Goal: Task Accomplishment & Management: Use online tool/utility

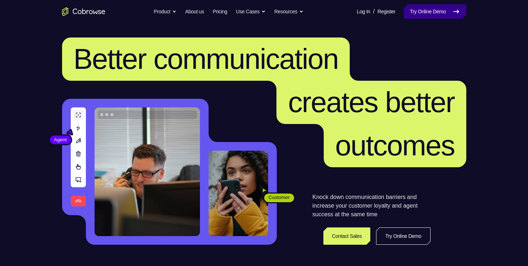
click at [412, 10] on link "Try Online Demo" at bounding box center [435, 11] width 62 height 14
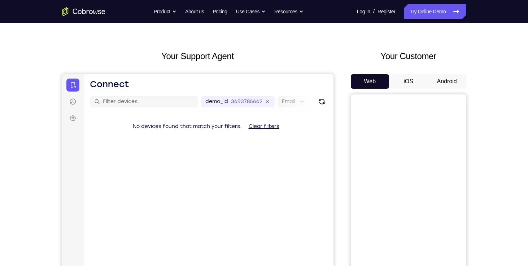
scroll to position [20, 0]
click at [437, 80] on button "Android" at bounding box center [447, 81] width 39 height 14
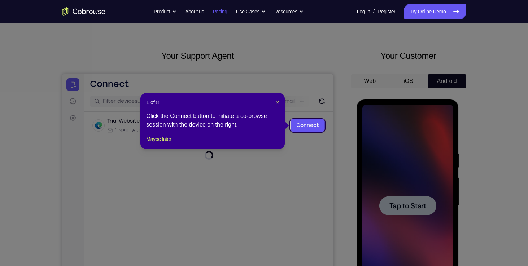
scroll to position [0, 0]
click at [278, 102] on span "×" at bounding box center [277, 103] width 3 height 6
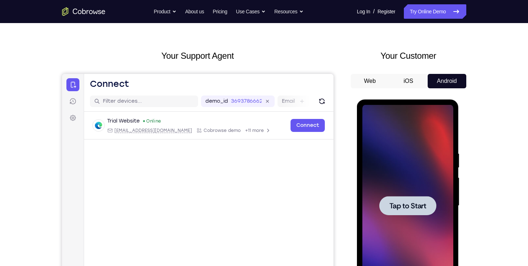
click at [405, 202] on span "Tap to Start" at bounding box center [407, 205] width 37 height 7
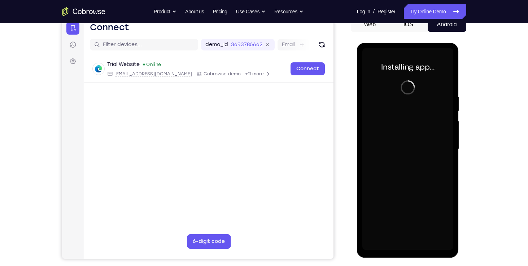
scroll to position [73, 0]
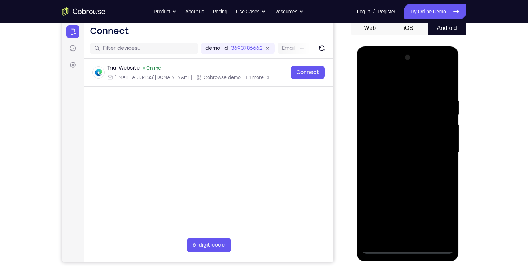
click at [406, 247] on div at bounding box center [407, 153] width 91 height 202
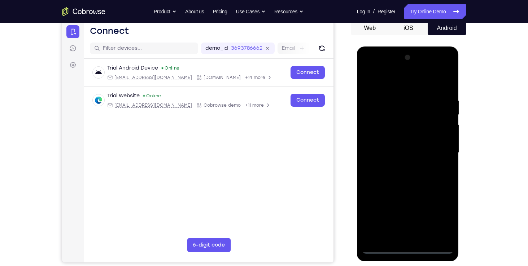
click at [442, 218] on div at bounding box center [407, 153] width 91 height 202
click at [387, 79] on div at bounding box center [407, 153] width 91 height 202
click at [438, 152] on div at bounding box center [407, 153] width 91 height 202
click at [391, 230] on div at bounding box center [407, 153] width 91 height 202
click at [400, 167] on div at bounding box center [407, 153] width 91 height 202
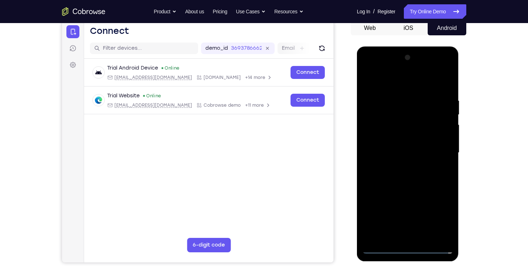
click at [399, 187] on div at bounding box center [407, 153] width 91 height 202
click at [394, 118] on div at bounding box center [407, 153] width 91 height 202
click at [385, 133] on div at bounding box center [407, 153] width 91 height 202
click at [419, 224] on div at bounding box center [407, 153] width 91 height 202
click at [397, 222] on div at bounding box center [407, 153] width 91 height 202
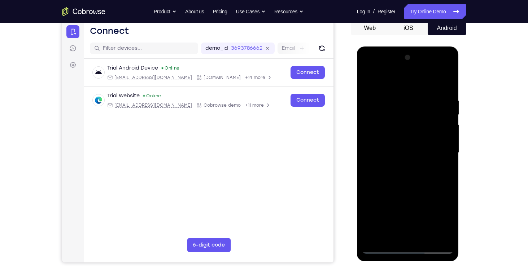
click at [420, 198] on div at bounding box center [407, 153] width 91 height 202
click at [377, 195] on div at bounding box center [407, 153] width 91 height 202
click at [398, 196] on div at bounding box center [407, 153] width 91 height 202
click at [423, 209] on div at bounding box center [407, 153] width 91 height 202
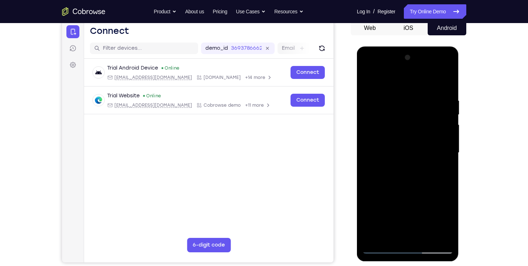
click at [376, 222] on div at bounding box center [407, 153] width 91 height 202
click at [400, 144] on div at bounding box center [407, 153] width 91 height 202
click at [446, 88] on div at bounding box center [407, 153] width 91 height 202
click at [394, 94] on div at bounding box center [407, 153] width 91 height 202
click at [435, 235] on div at bounding box center [407, 153] width 91 height 202
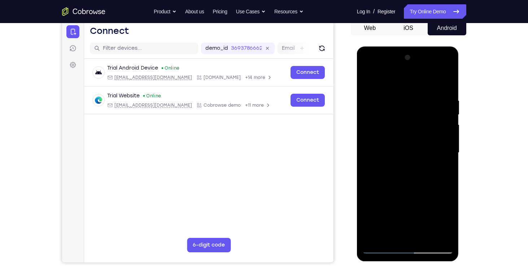
click at [441, 171] on div at bounding box center [407, 153] width 91 height 202
click at [443, 83] on div at bounding box center [407, 153] width 91 height 202
click at [447, 78] on div at bounding box center [407, 153] width 91 height 202
drag, startPoint x: 387, startPoint y: 101, endPoint x: 405, endPoint y: 179, distance: 80.3
click at [405, 179] on div at bounding box center [407, 153] width 91 height 202
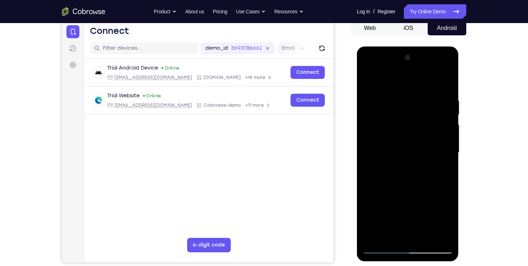
drag, startPoint x: 409, startPoint y: 122, endPoint x: 414, endPoint y: 199, distance: 77.0
click at [414, 199] on div at bounding box center [407, 153] width 91 height 202
click at [368, 79] on div at bounding box center [407, 153] width 91 height 202
click at [446, 79] on div at bounding box center [407, 153] width 91 height 202
click at [369, 78] on div at bounding box center [407, 153] width 91 height 202
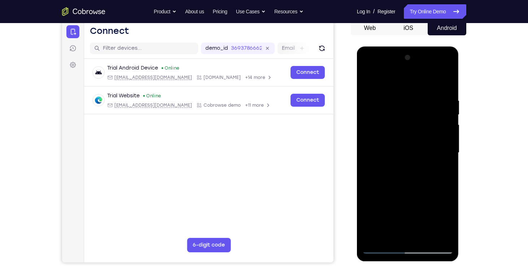
click at [424, 235] on div at bounding box center [407, 153] width 91 height 202
click at [421, 189] on div at bounding box center [407, 153] width 91 height 202
click at [402, 143] on div at bounding box center [407, 153] width 91 height 202
click at [389, 235] on div at bounding box center [407, 153] width 91 height 202
click at [440, 169] on div at bounding box center [407, 153] width 91 height 202
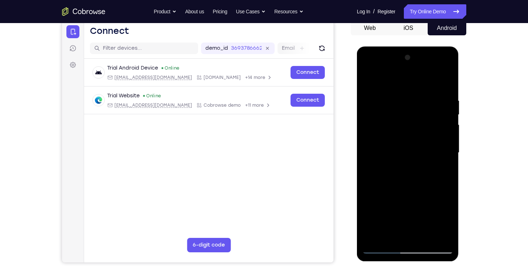
click at [368, 80] on div at bounding box center [407, 153] width 91 height 202
click at [371, 79] on div at bounding box center [407, 153] width 91 height 202
click at [400, 98] on div at bounding box center [407, 153] width 91 height 202
click at [438, 103] on div at bounding box center [407, 153] width 91 height 202
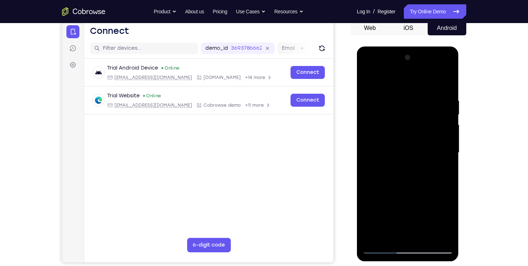
click at [444, 82] on div at bounding box center [407, 153] width 91 height 202
drag, startPoint x: 406, startPoint y: 119, endPoint x: 413, endPoint y: 188, distance: 69.3
click at [413, 188] on div at bounding box center [407, 153] width 91 height 202
drag, startPoint x: 408, startPoint y: 112, endPoint x: 403, endPoint y: 187, distance: 74.9
click at [403, 187] on div at bounding box center [407, 153] width 91 height 202
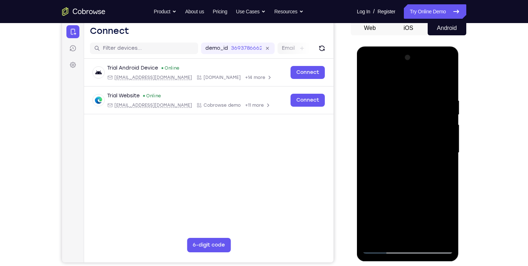
drag, startPoint x: 397, startPoint y: 160, endPoint x: 402, endPoint y: 98, distance: 62.2
click at [402, 98] on div at bounding box center [407, 153] width 91 height 202
drag, startPoint x: 408, startPoint y: 183, endPoint x: 402, endPoint y: 111, distance: 71.8
click at [402, 111] on div at bounding box center [407, 153] width 91 height 202
drag, startPoint x: 402, startPoint y: 165, endPoint x: 400, endPoint y: 221, distance: 55.6
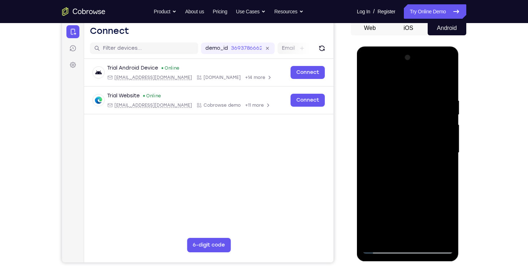
click at [400, 221] on div at bounding box center [407, 153] width 91 height 202
drag, startPoint x: 404, startPoint y: 97, endPoint x: 399, endPoint y: 206, distance: 108.3
click at [399, 206] on div at bounding box center [407, 153] width 91 height 202
click at [374, 236] on div at bounding box center [407, 153] width 91 height 202
drag, startPoint x: 407, startPoint y: 119, endPoint x: 402, endPoint y: 231, distance: 111.6
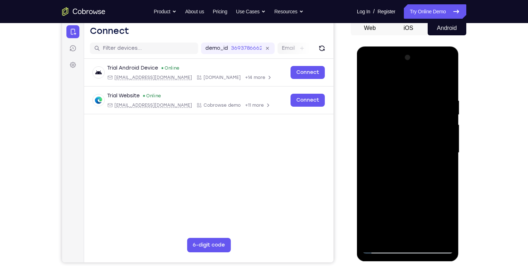
click at [402, 231] on div at bounding box center [407, 153] width 91 height 202
drag, startPoint x: 408, startPoint y: 100, endPoint x: 403, endPoint y: 192, distance: 92.1
click at [403, 192] on div at bounding box center [407, 153] width 91 height 202
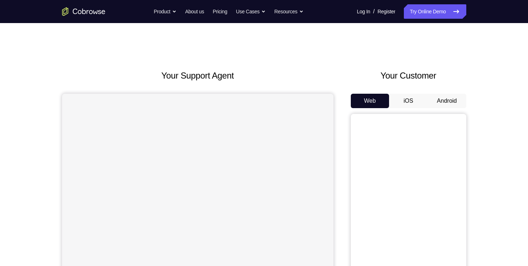
click at [442, 100] on button "Android" at bounding box center [447, 101] width 39 height 14
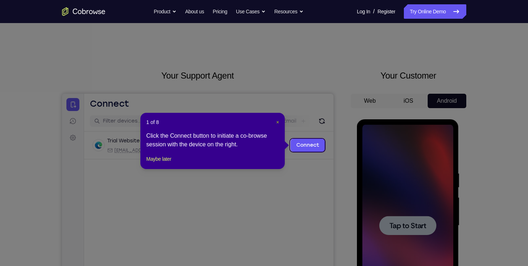
click at [277, 122] on span "×" at bounding box center [277, 122] width 3 height 6
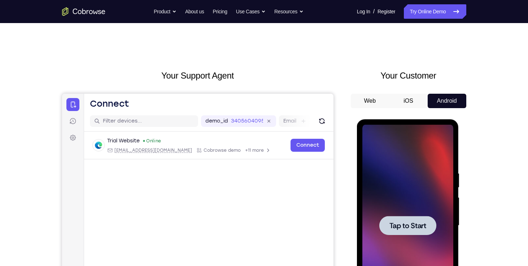
click at [393, 219] on div at bounding box center [407, 225] width 57 height 19
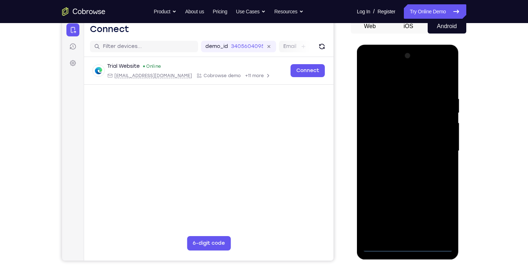
scroll to position [75, 0]
click at [406, 244] on div at bounding box center [407, 151] width 91 height 202
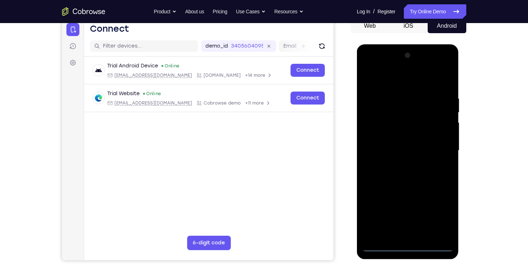
click at [439, 211] on div at bounding box center [407, 151] width 91 height 202
click at [387, 84] on div at bounding box center [407, 151] width 91 height 202
click at [437, 148] on div at bounding box center [407, 151] width 91 height 202
click at [399, 162] on div at bounding box center [407, 151] width 91 height 202
click at [397, 184] on div at bounding box center [407, 151] width 91 height 202
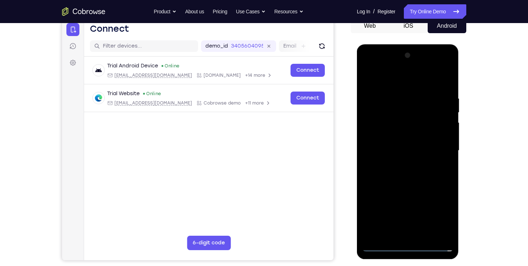
click at [393, 119] on div at bounding box center [407, 151] width 91 height 202
click at [389, 133] on div at bounding box center [407, 151] width 91 height 202
click at [393, 193] on div at bounding box center [407, 151] width 91 height 202
click at [395, 220] on div at bounding box center [407, 151] width 91 height 202
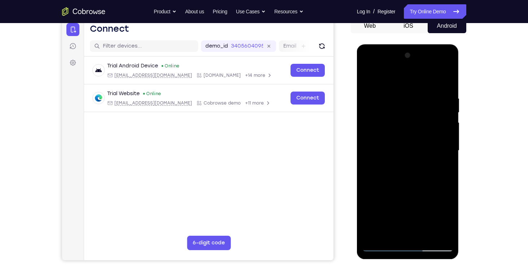
click at [397, 234] on div at bounding box center [407, 151] width 91 height 202
click at [415, 223] on div at bounding box center [407, 151] width 91 height 202
click at [396, 220] on div at bounding box center [407, 151] width 91 height 202
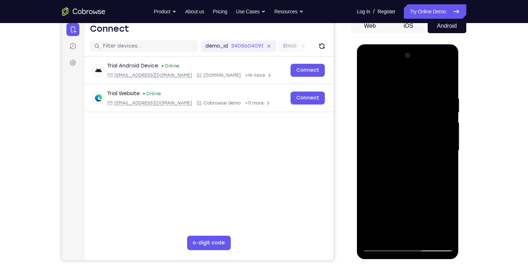
click at [398, 143] on div at bounding box center [407, 151] width 91 height 202
click at [447, 87] on div at bounding box center [407, 151] width 91 height 202
click at [425, 234] on div at bounding box center [407, 151] width 91 height 202
click at [408, 147] on div at bounding box center [407, 151] width 91 height 202
click at [402, 187] on div at bounding box center [407, 151] width 91 height 202
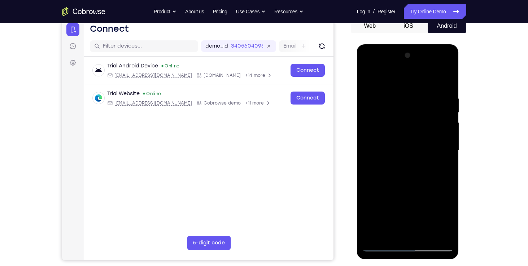
click at [396, 138] on div at bounding box center [407, 151] width 91 height 202
click at [384, 155] on div at bounding box center [407, 151] width 91 height 202
drag, startPoint x: 440, startPoint y: 152, endPoint x: 397, endPoint y: 156, distance: 43.8
click at [397, 156] on div at bounding box center [407, 151] width 91 height 202
click at [448, 154] on div at bounding box center [407, 151] width 91 height 202
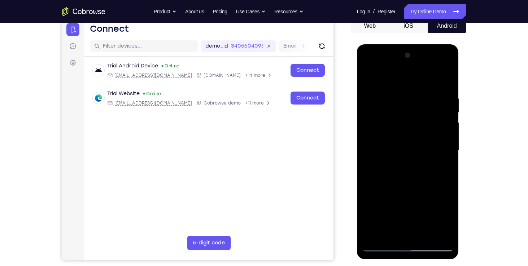
click at [397, 156] on div at bounding box center [407, 151] width 91 height 202
click at [411, 95] on div at bounding box center [407, 151] width 91 height 202
click at [408, 159] on div at bounding box center [407, 151] width 91 height 202
click at [419, 93] on div at bounding box center [407, 151] width 91 height 202
click at [380, 189] on div at bounding box center [407, 151] width 91 height 202
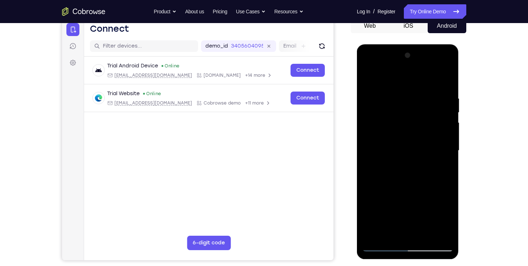
click at [446, 158] on div at bounding box center [407, 151] width 91 height 202
click at [445, 79] on div at bounding box center [407, 151] width 91 height 202
click at [407, 190] on div at bounding box center [407, 151] width 91 height 202
click at [445, 154] on div at bounding box center [407, 151] width 91 height 202
click at [445, 78] on div at bounding box center [407, 151] width 91 height 202
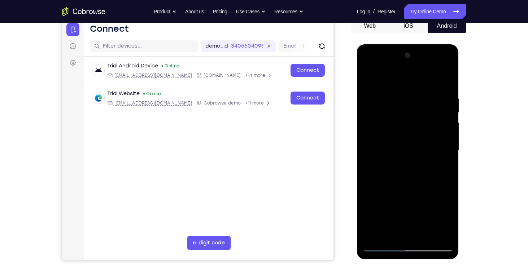
click at [445, 80] on div at bounding box center [407, 151] width 91 height 202
click at [448, 79] on div at bounding box center [407, 151] width 91 height 202
click at [368, 79] on div at bounding box center [407, 151] width 91 height 202
click at [384, 207] on div at bounding box center [407, 151] width 91 height 202
click at [418, 88] on div at bounding box center [407, 151] width 91 height 202
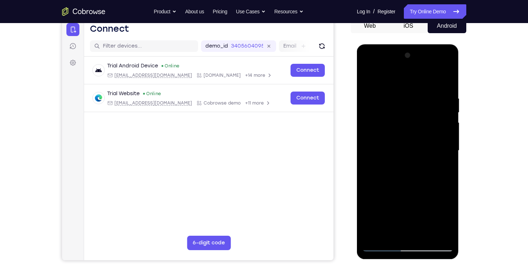
click at [394, 207] on div at bounding box center [407, 151] width 91 height 202
click at [446, 78] on div at bounding box center [407, 151] width 91 height 202
click at [407, 207] on div at bounding box center [407, 151] width 91 height 202
click at [448, 79] on div at bounding box center [407, 151] width 91 height 202
click at [379, 233] on div at bounding box center [407, 151] width 91 height 202
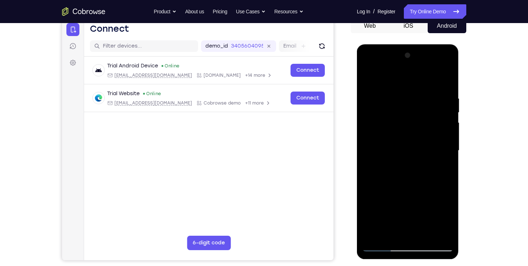
click at [434, 220] on div at bounding box center [407, 151] width 91 height 202
click at [424, 220] on div at bounding box center [407, 151] width 91 height 202
click at [436, 205] on div at bounding box center [407, 151] width 91 height 202
click at [414, 234] on div at bounding box center [407, 151] width 91 height 202
click at [442, 206] on div at bounding box center [407, 151] width 91 height 202
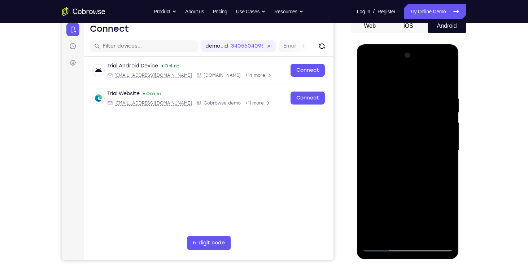
click at [429, 194] on div at bounding box center [407, 151] width 91 height 202
click at [444, 206] on div at bounding box center [407, 151] width 91 height 202
click at [372, 205] on div at bounding box center [407, 151] width 91 height 202
click at [416, 205] on div at bounding box center [407, 151] width 91 height 202
click at [439, 170] on div at bounding box center [407, 151] width 91 height 202
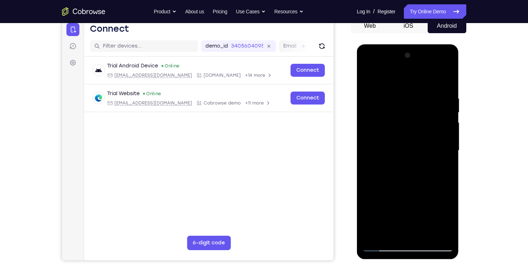
click at [368, 78] on div at bounding box center [407, 151] width 91 height 202
click at [367, 78] on div at bounding box center [407, 151] width 91 height 202
drag, startPoint x: 400, startPoint y: 115, endPoint x: 397, endPoint y: 205, distance: 89.5
click at [397, 205] on div at bounding box center [407, 151] width 91 height 202
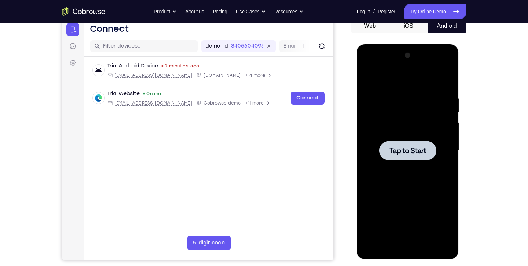
click at [398, 142] on div at bounding box center [407, 150] width 57 height 19
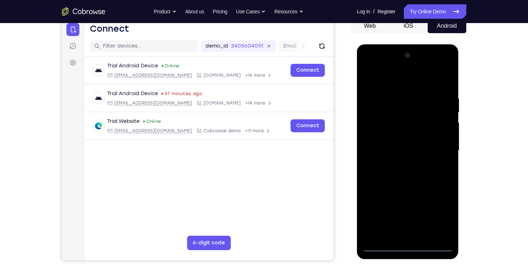
click at [407, 242] on div at bounding box center [407, 151] width 91 height 202
click at [407, 246] on div at bounding box center [407, 151] width 91 height 202
click at [438, 214] on div at bounding box center [407, 151] width 91 height 202
click at [439, 218] on div at bounding box center [407, 151] width 91 height 202
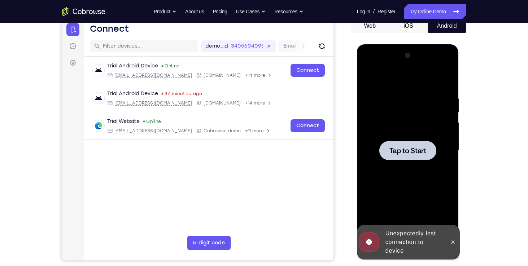
click at [405, 148] on span "Tap to Start" at bounding box center [407, 150] width 37 height 7
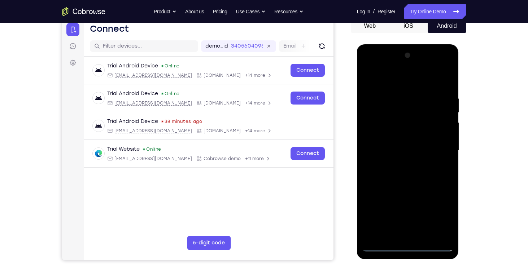
click at [407, 247] on div at bounding box center [407, 151] width 91 height 202
click at [436, 220] on div at bounding box center [407, 151] width 91 height 202
click at [387, 82] on div at bounding box center [407, 151] width 91 height 202
click at [435, 144] on div at bounding box center [407, 151] width 91 height 202
click at [401, 162] on div at bounding box center [407, 151] width 91 height 202
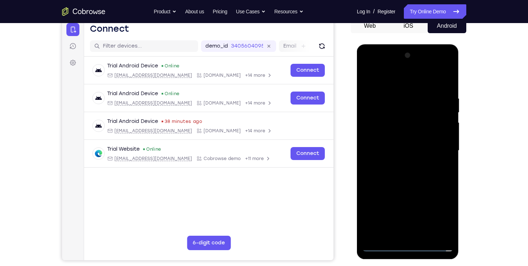
click at [399, 184] on div at bounding box center [407, 151] width 91 height 202
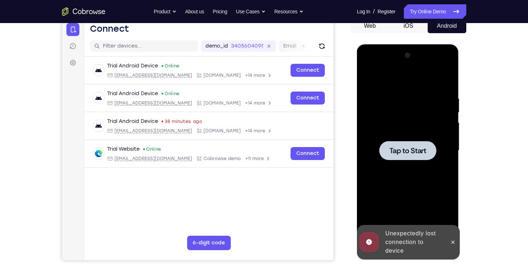
click at [410, 151] on span "Tap to Start" at bounding box center [407, 150] width 37 height 7
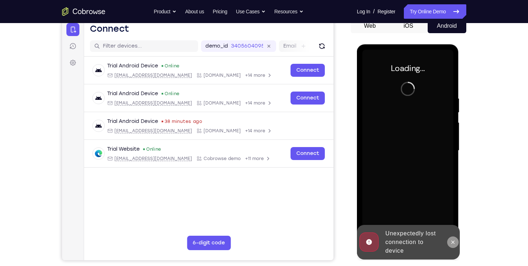
click at [455, 243] on icon at bounding box center [453, 243] width 6 height 6
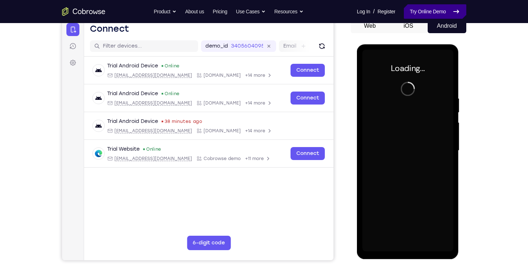
click at [419, 15] on link "Try Online Demo" at bounding box center [435, 11] width 62 height 14
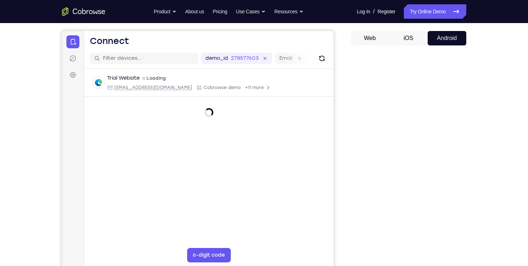
scroll to position [63, 0]
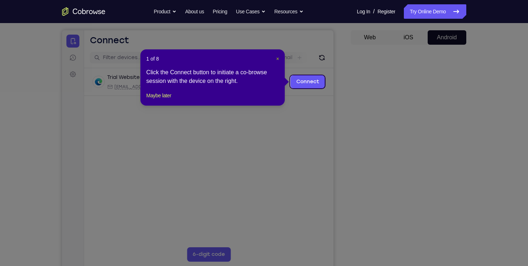
click at [276, 58] on span "×" at bounding box center [277, 59] width 3 height 6
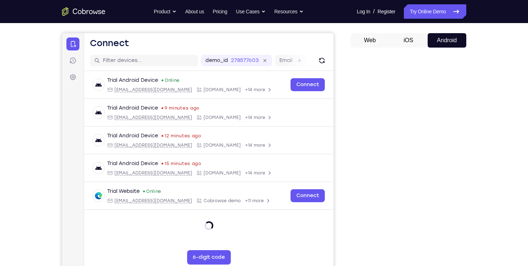
scroll to position [77, 0]
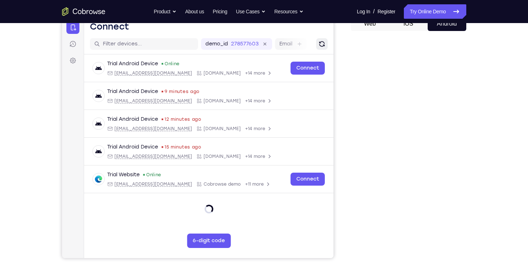
click at [322, 43] on icon "Refresh" at bounding box center [321, 43] width 7 height 7
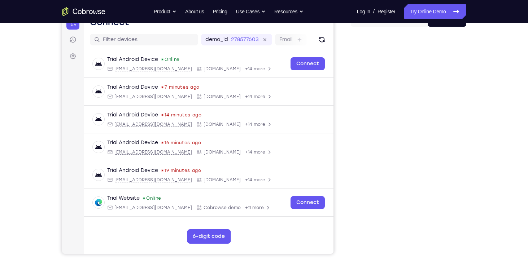
scroll to position [56, 0]
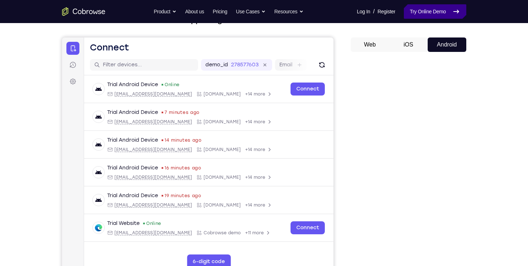
click at [434, 12] on link "Try Online Demo" at bounding box center [435, 11] width 62 height 14
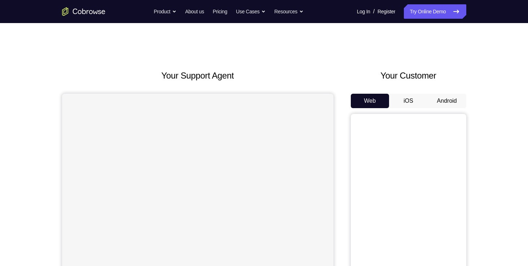
scroll to position [44, 0]
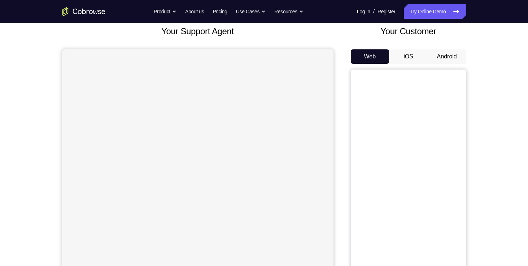
click at [445, 54] on button "Android" at bounding box center [447, 56] width 39 height 14
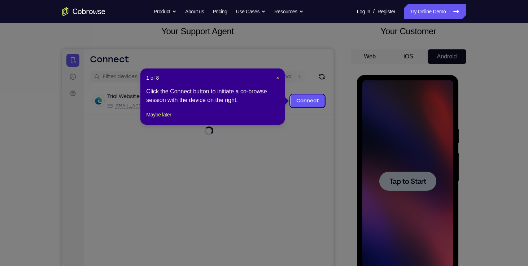
scroll to position [0, 0]
drag, startPoint x: 278, startPoint y: 77, endPoint x: 264, endPoint y: 44, distance: 35.9
click at [278, 77] on span "×" at bounding box center [277, 78] width 3 height 6
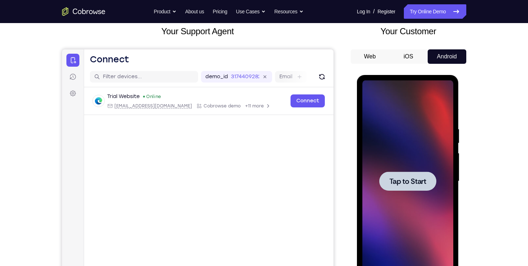
click at [405, 174] on div at bounding box center [407, 181] width 57 height 19
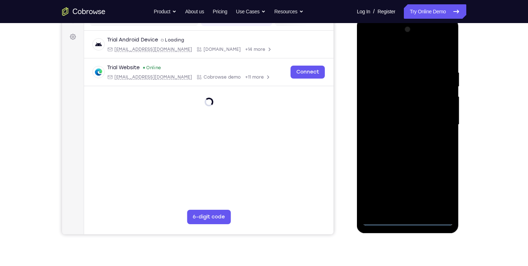
scroll to position [102, 0]
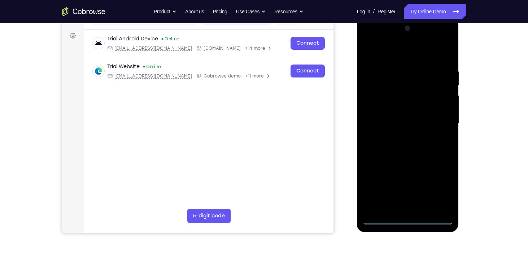
click at [407, 219] on div at bounding box center [407, 124] width 91 height 202
click at [442, 188] on div at bounding box center [407, 124] width 91 height 202
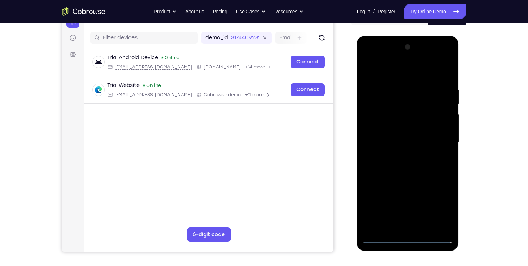
scroll to position [83, 0]
click at [438, 208] on div at bounding box center [407, 143] width 91 height 202
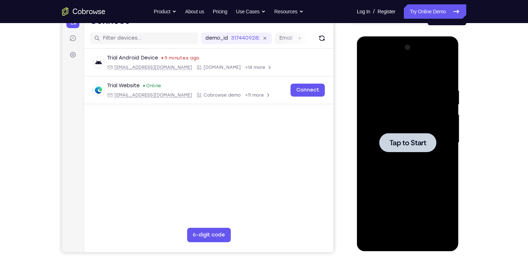
click at [411, 143] on span "Tap to Start" at bounding box center [407, 142] width 37 height 7
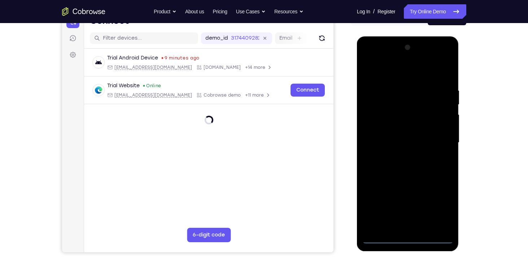
click at [409, 235] on div at bounding box center [407, 143] width 91 height 202
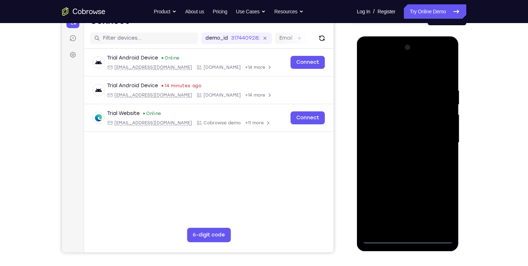
click at [407, 239] on div at bounding box center [407, 143] width 91 height 202
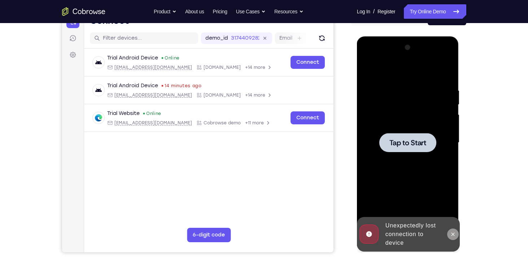
click at [456, 233] on button at bounding box center [453, 235] width 12 height 12
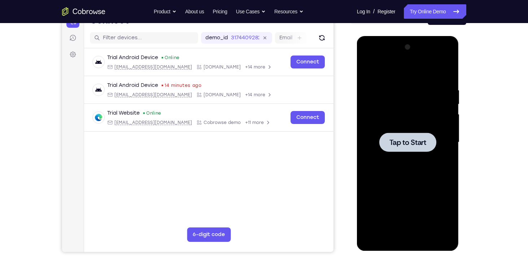
scroll to position [84, 0]
